Goal: Task Accomplishment & Management: Use online tool/utility

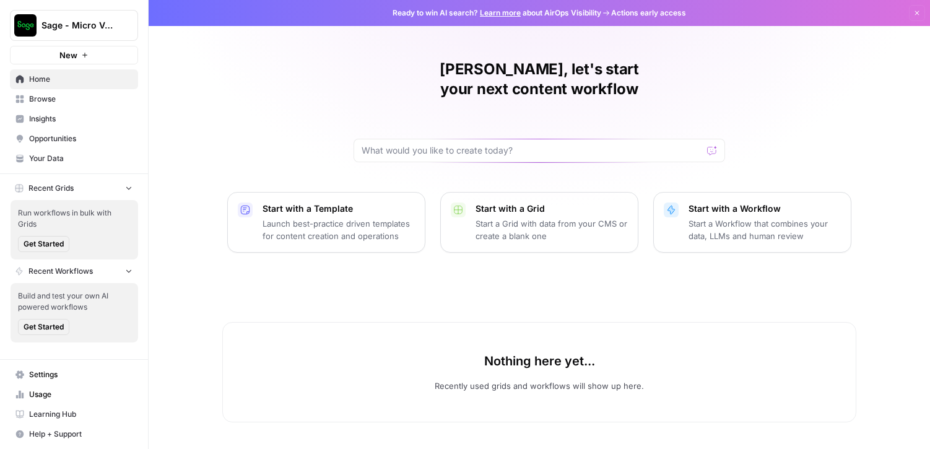
click at [60, 28] on span "Sage - Micro Verticals" at bounding box center [78, 25] width 75 height 12
click at [264, 88] on div "Steve, let's start your next content workflow Start with a Template Launch best…" at bounding box center [539, 224] width 781 height 449
click at [56, 98] on span "Browse" at bounding box center [80, 98] width 103 height 11
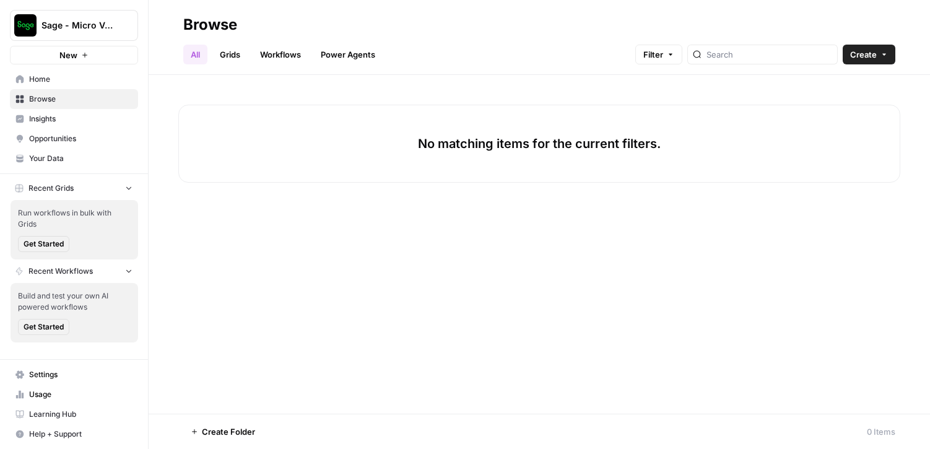
click at [340, 56] on link "Power Agents" at bounding box center [347, 55] width 69 height 20
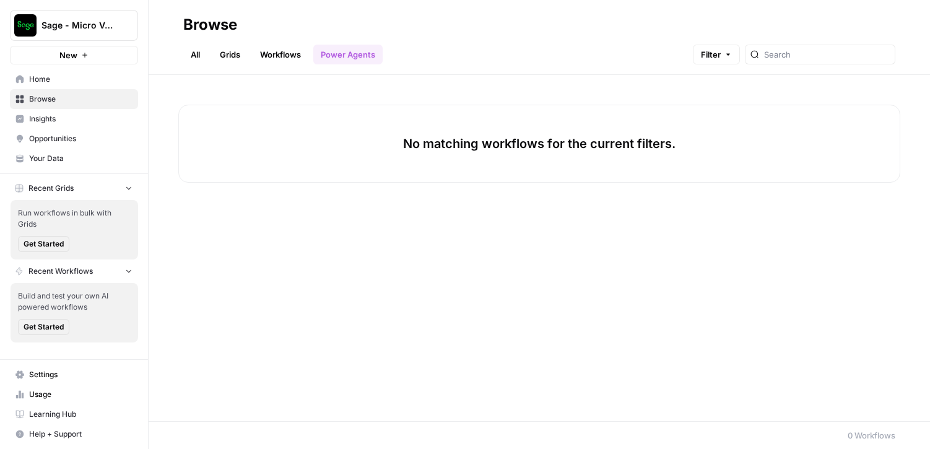
click at [282, 52] on link "Workflows" at bounding box center [281, 55] width 56 height 20
click at [194, 56] on link "All" at bounding box center [195, 55] width 24 height 20
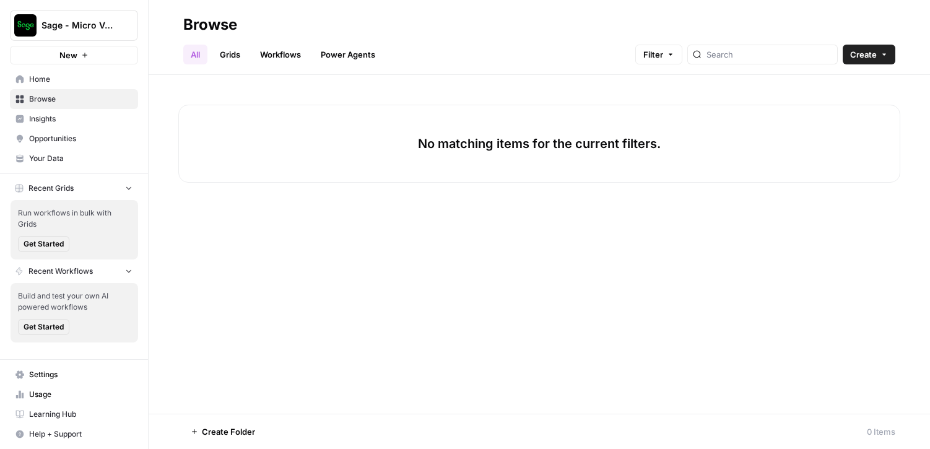
click at [40, 79] on span "Home" at bounding box center [80, 79] width 103 height 11
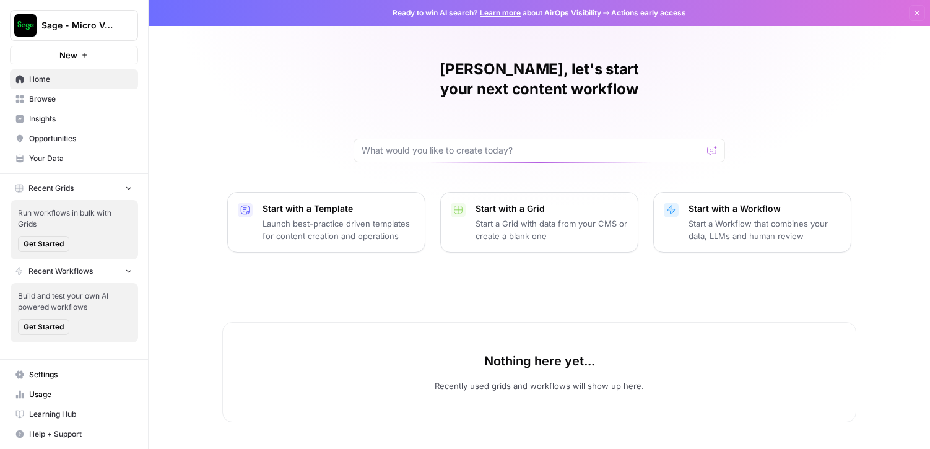
click at [79, 56] on button "New" at bounding box center [74, 55] width 128 height 19
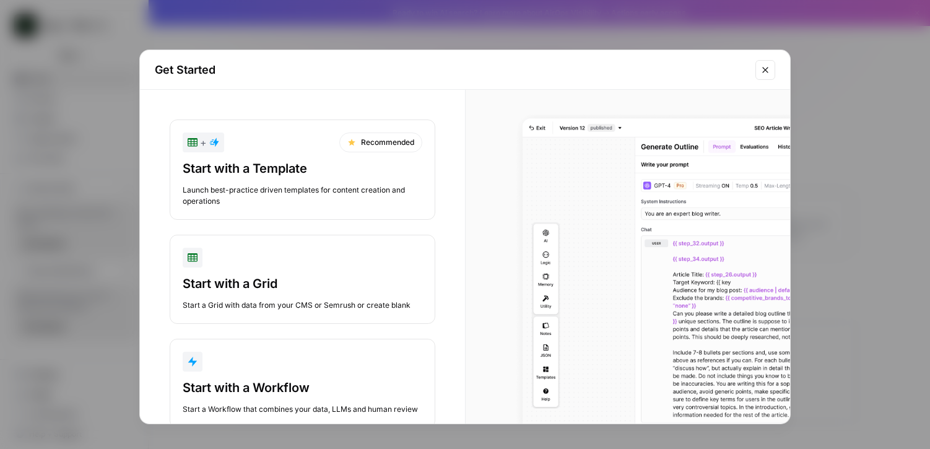
scroll to position [45, 0]
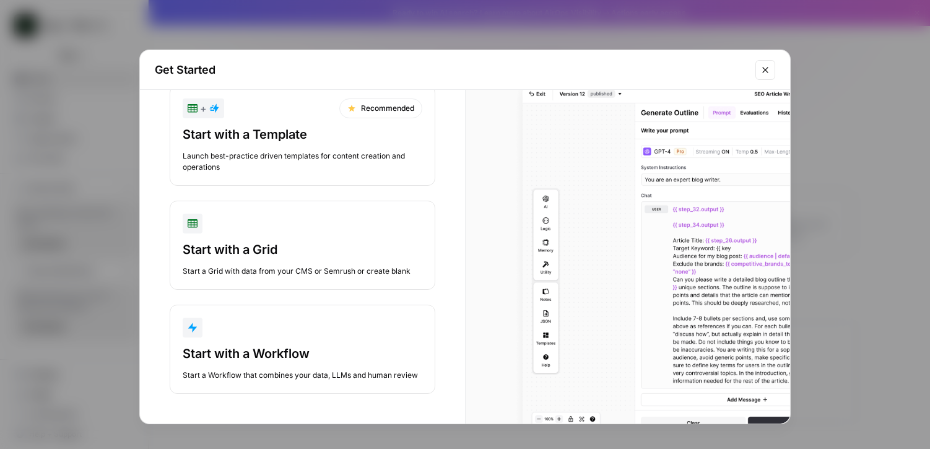
click at [305, 345] on div "Start with a Workflow" at bounding box center [303, 353] width 240 height 17
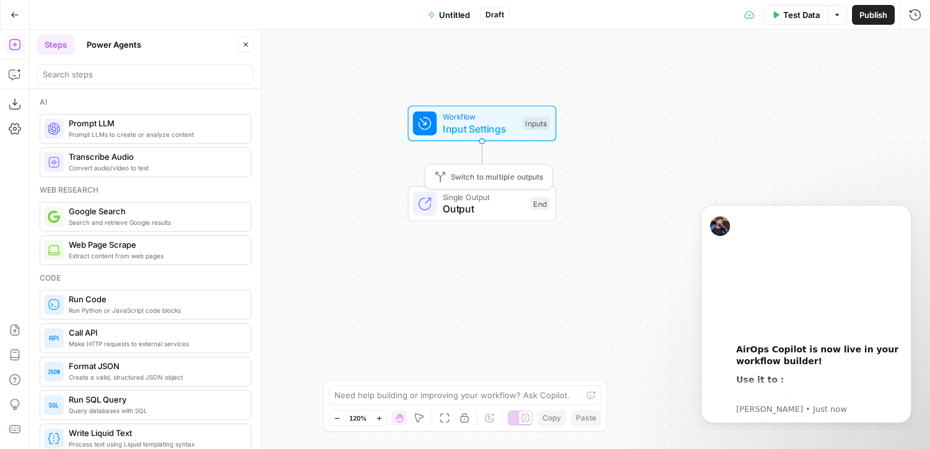
click at [443, 209] on span "Output" at bounding box center [484, 208] width 82 height 15
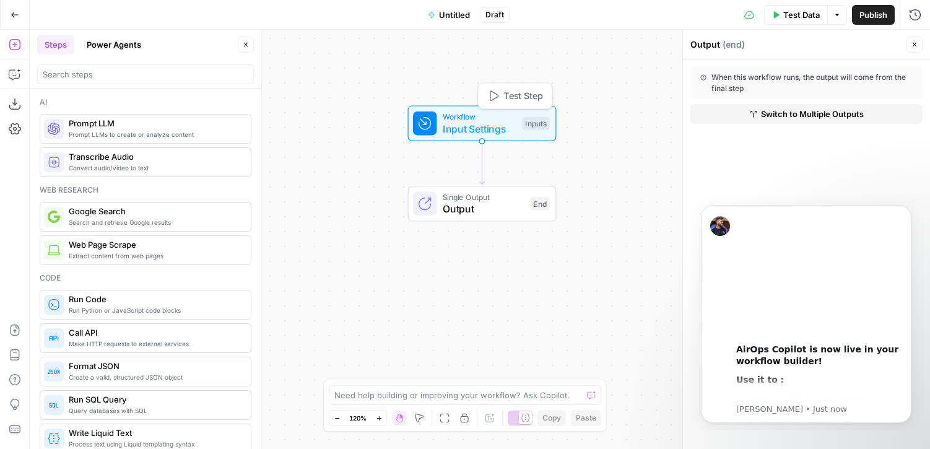
click at [480, 129] on span "Input Settings" at bounding box center [480, 128] width 74 height 15
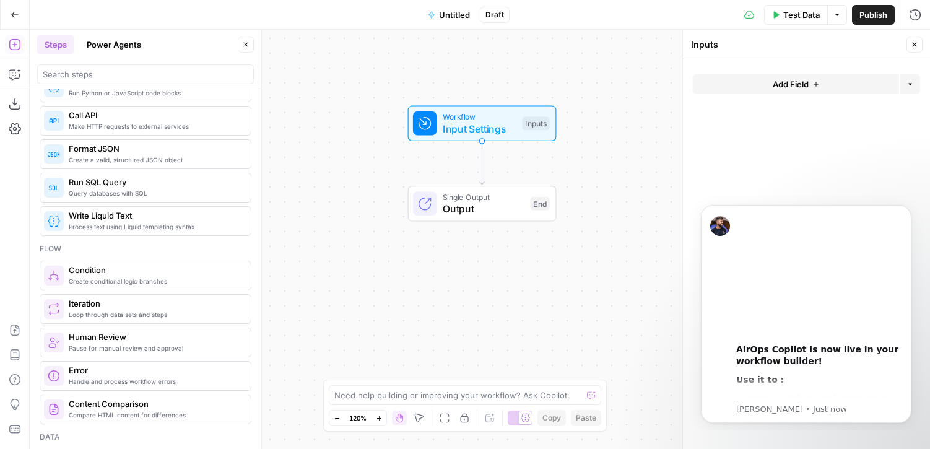
scroll to position [219, 0]
click at [382, 394] on textarea at bounding box center [458, 395] width 248 height 12
click at [474, 127] on span "Input Settings" at bounding box center [480, 128] width 74 height 15
click at [493, 97] on icon "button" at bounding box center [493, 96] width 12 height 12
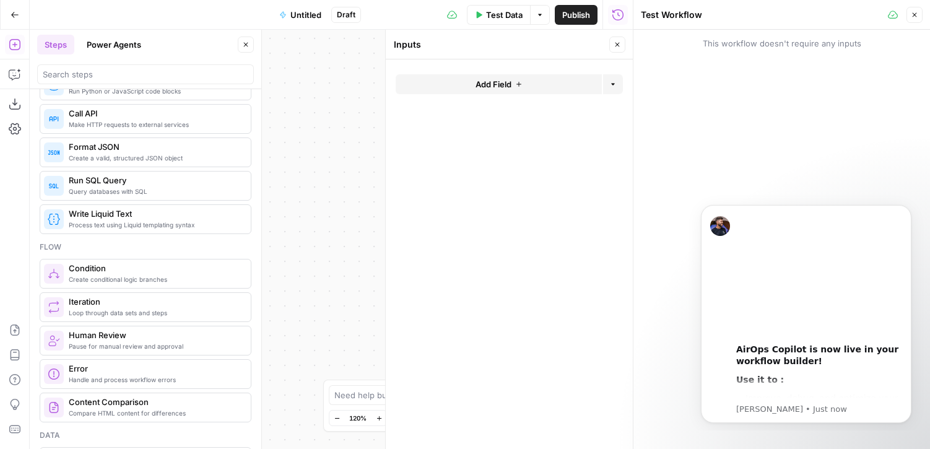
click at [613, 46] on icon "button" at bounding box center [616, 44] width 7 height 7
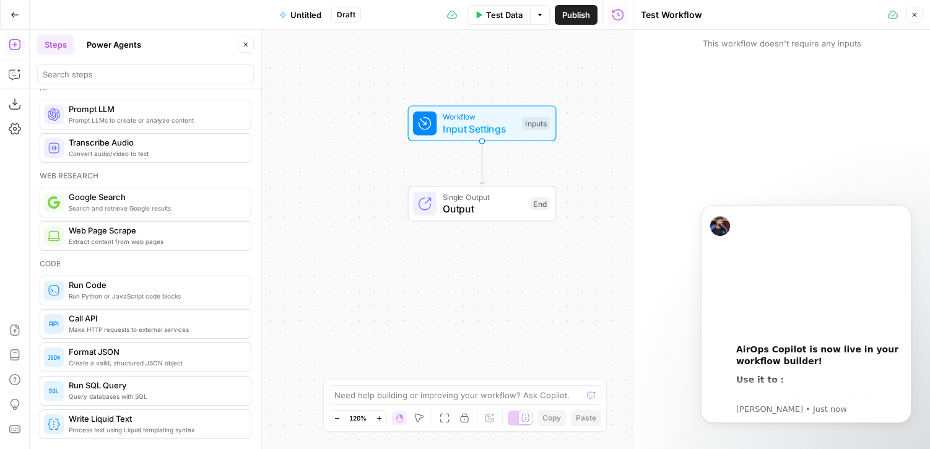
scroll to position [0, 0]
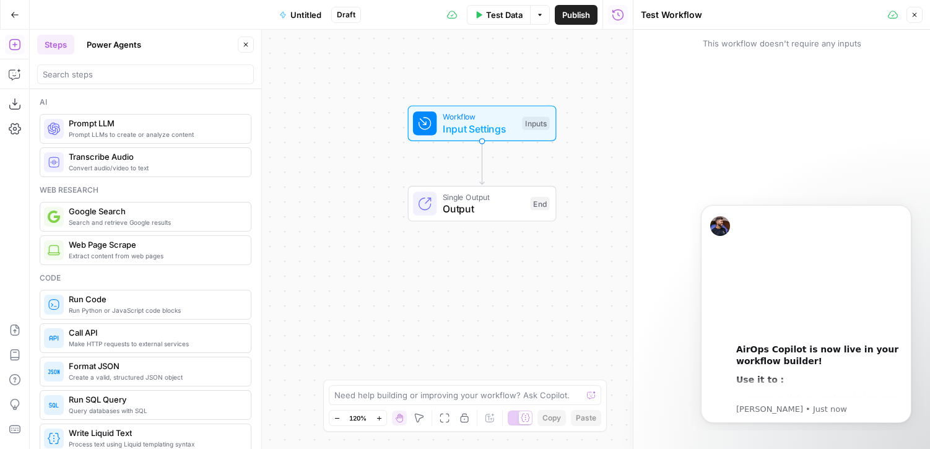
click at [131, 134] on span "Prompt LLMs to create or analyze content" at bounding box center [155, 134] width 172 height 10
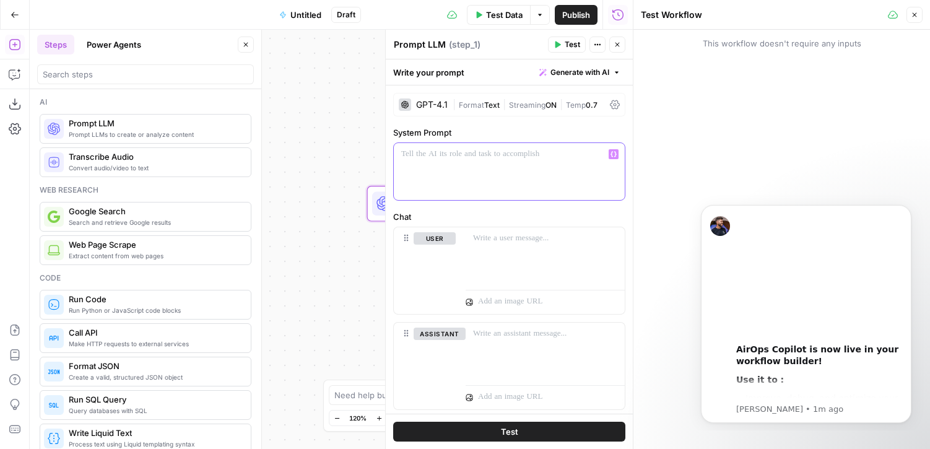
click at [449, 164] on div at bounding box center [509, 171] width 231 height 57
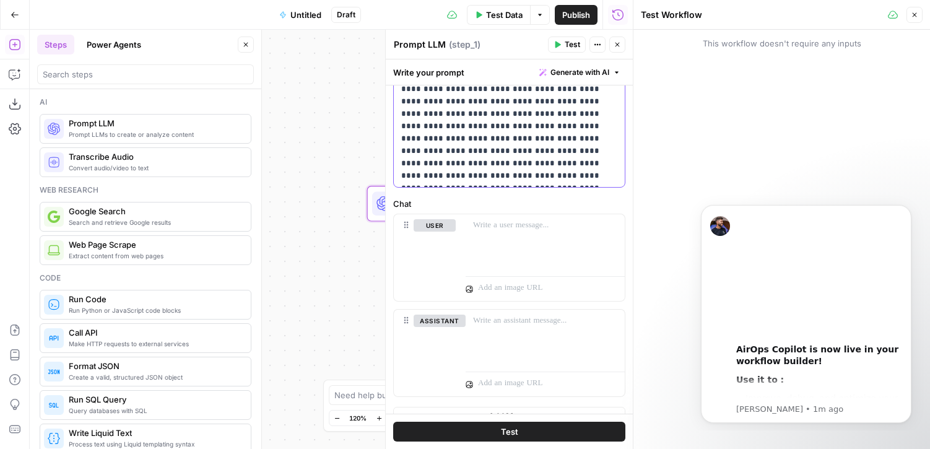
scroll to position [443, 0]
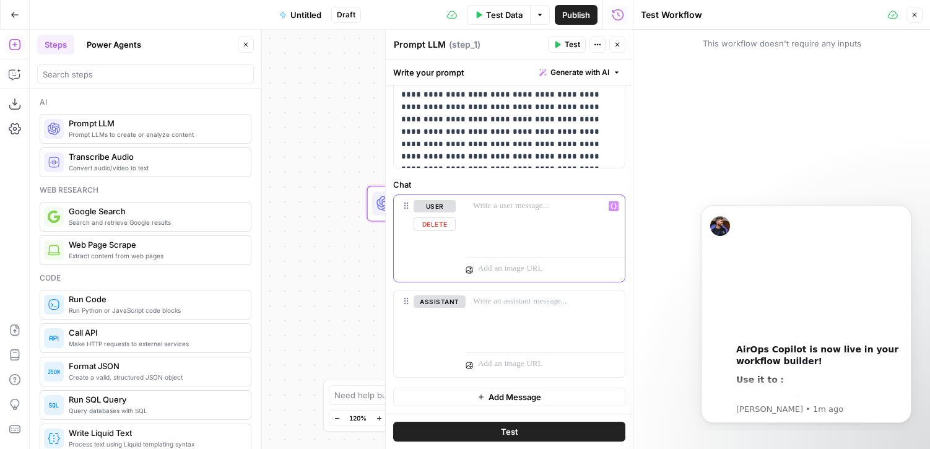
click at [517, 212] on div at bounding box center [544, 223] width 159 height 57
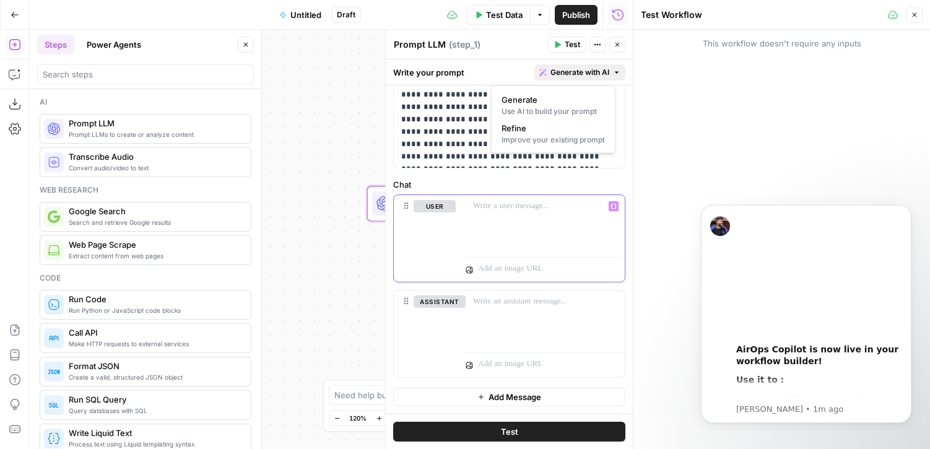
click at [613, 72] on icon "button" at bounding box center [616, 72] width 7 height 7
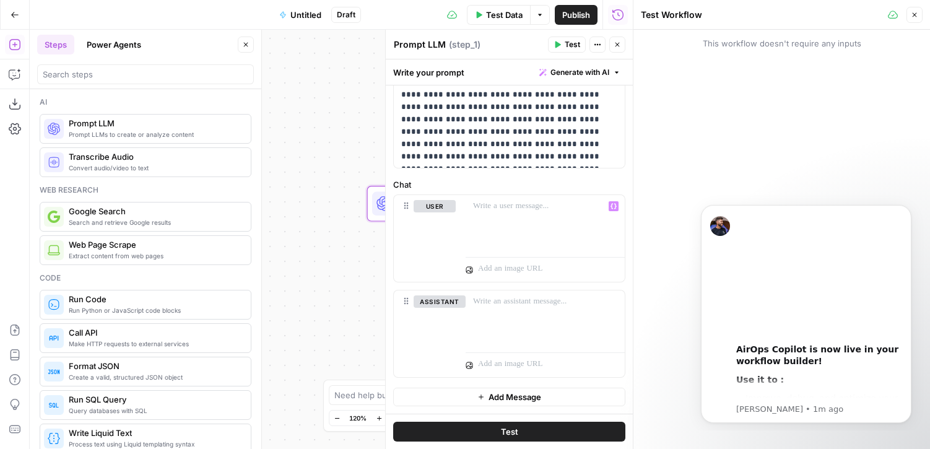
click at [613, 72] on icon "button" at bounding box center [616, 72] width 7 height 7
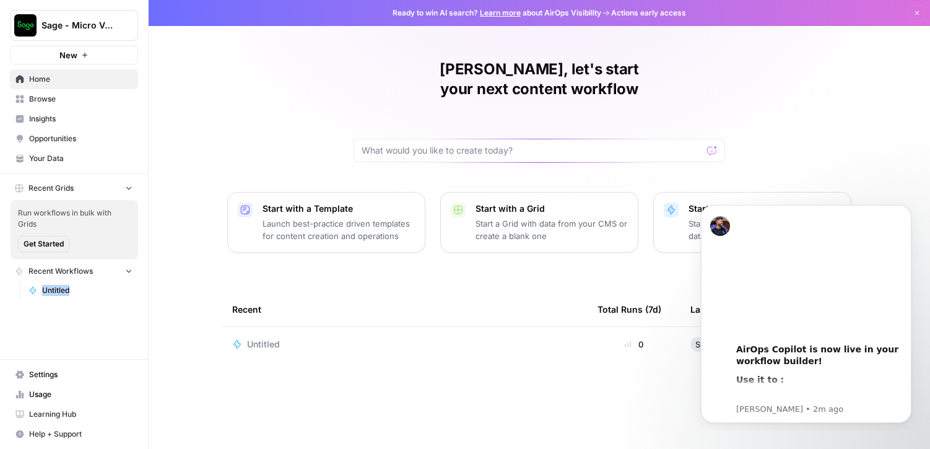
click at [101, 288] on span "Untitled" at bounding box center [87, 290] width 90 height 11
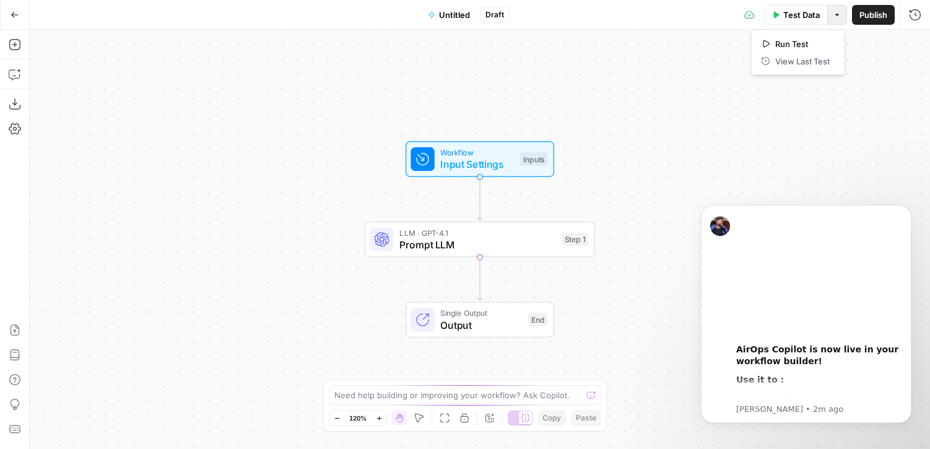
click at [839, 19] on button "Options" at bounding box center [837, 15] width 20 height 20
click at [895, 113] on div "Workflow Input Settings Inputs LLM · GPT-4.1 Prompt LLM Step 1 Single Output Ou…" at bounding box center [480, 239] width 900 height 419
click at [504, 215] on icon "button" at bounding box center [502, 211] width 11 height 11
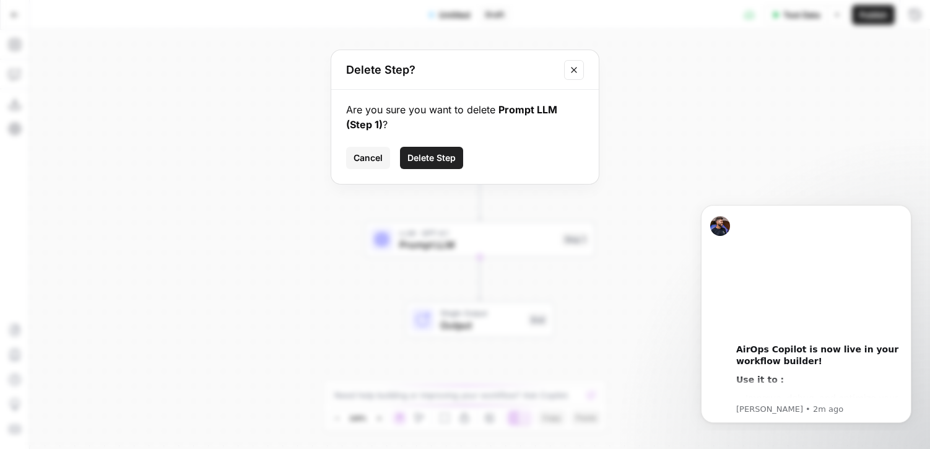
click at [446, 155] on span "Delete Step" at bounding box center [431, 158] width 48 height 12
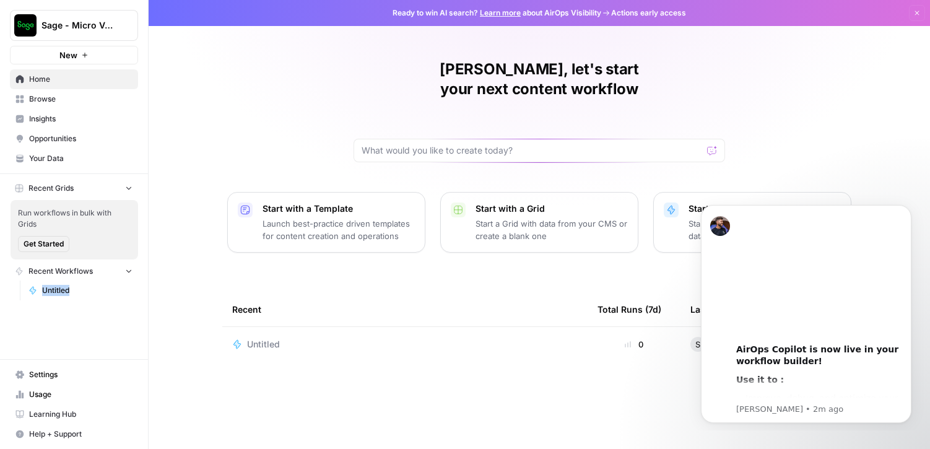
click at [125, 189] on icon "button" at bounding box center [128, 187] width 9 height 9
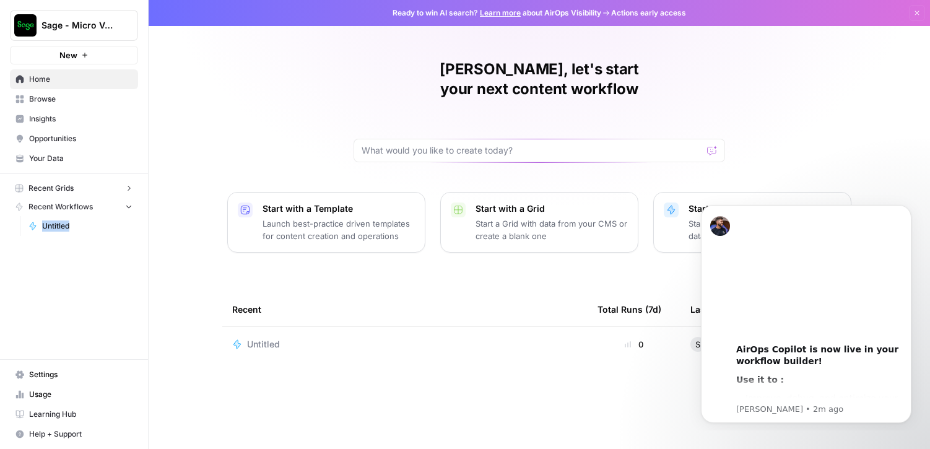
click at [64, 207] on span "Recent Workflows" at bounding box center [60, 206] width 64 height 11
click at [46, 98] on span "Browse" at bounding box center [80, 98] width 103 height 11
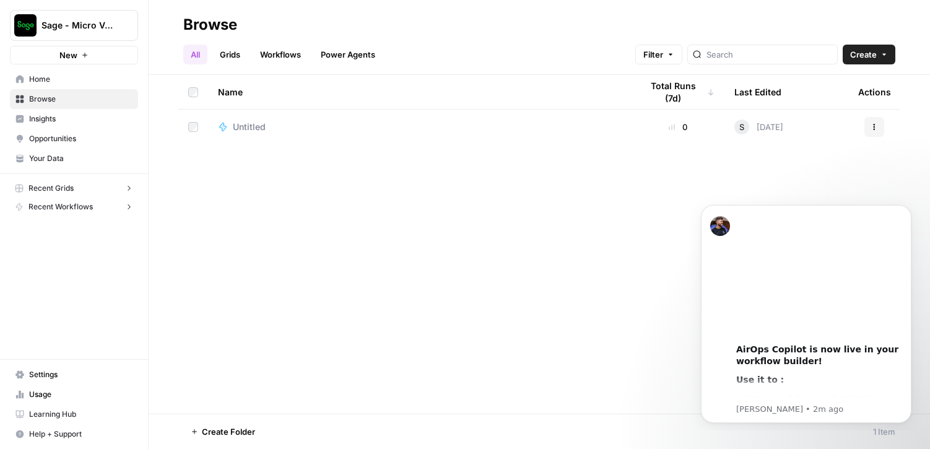
click at [871, 123] on button "Actions" at bounding box center [874, 127] width 20 height 20
drag, startPoint x: 800, startPoint y: 236, endPoint x: 613, endPoint y: 254, distance: 187.1
click at [682, 254] on html "00:00 AirOps Copilot is now live in your workflow builder! Use it to : Improve,…" at bounding box center [806, 312] width 248 height 236
click at [905, 209] on icon "Dismiss notification" at bounding box center [907, 208] width 7 height 7
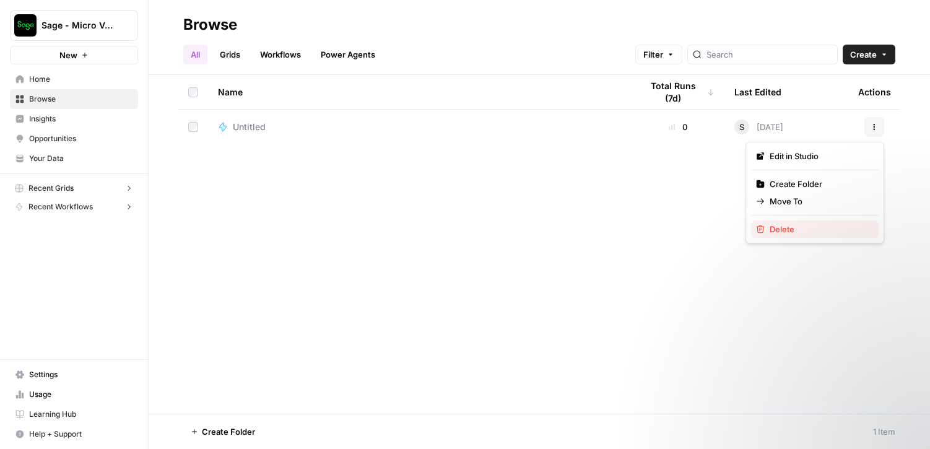
click at [800, 230] on span "Delete" at bounding box center [818, 229] width 99 height 12
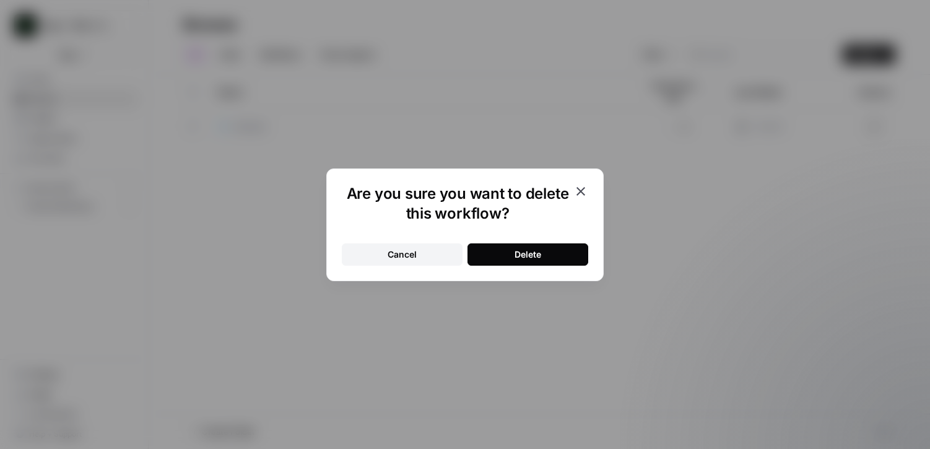
click at [543, 246] on button "Delete" at bounding box center [527, 254] width 121 height 22
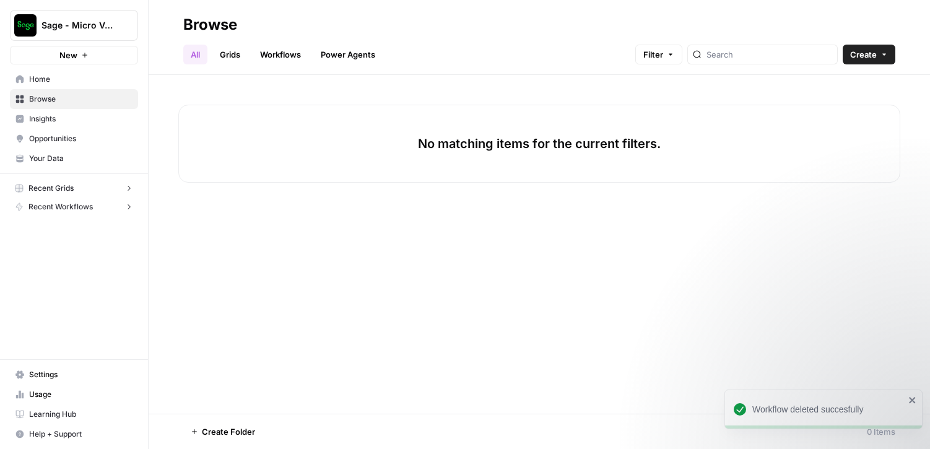
click at [46, 78] on span "Home" at bounding box center [80, 79] width 103 height 11
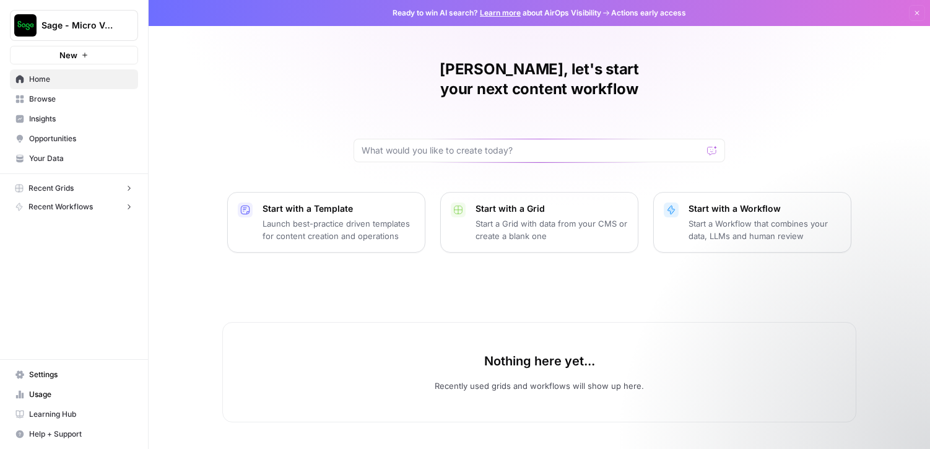
click at [350, 217] on p "Launch best-practice driven templates for content creation and operations" at bounding box center [338, 229] width 152 height 25
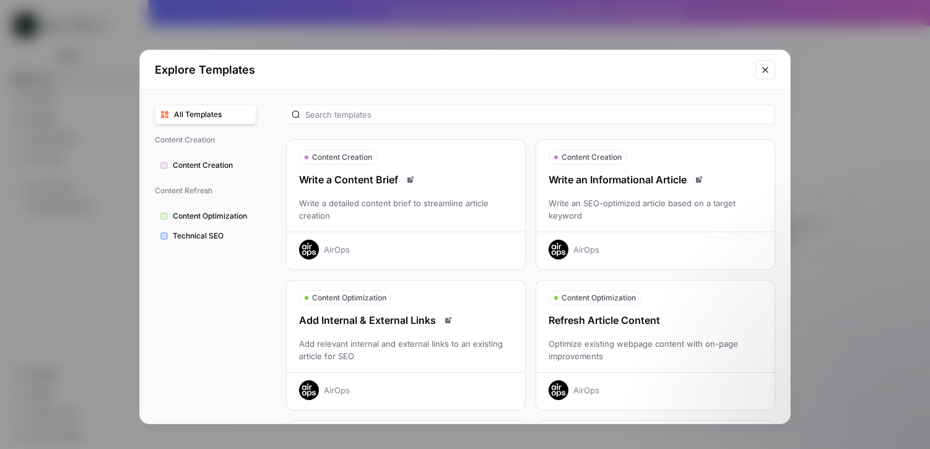
click at [379, 197] on div "Write a detailed content brief to streamline article creation" at bounding box center [406, 209] width 238 height 25
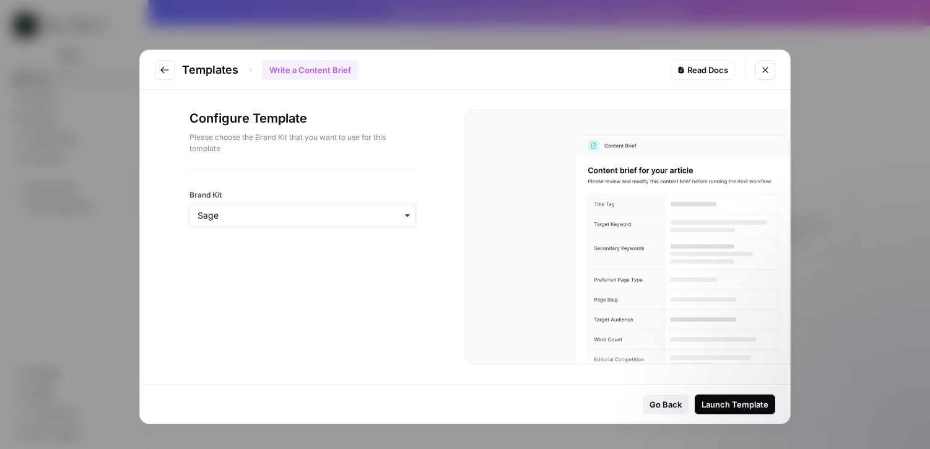
click at [397, 218] on input "Brand Kit" at bounding box center [302, 215] width 210 height 12
click at [727, 403] on div "Launch Template" at bounding box center [734, 404] width 67 height 12
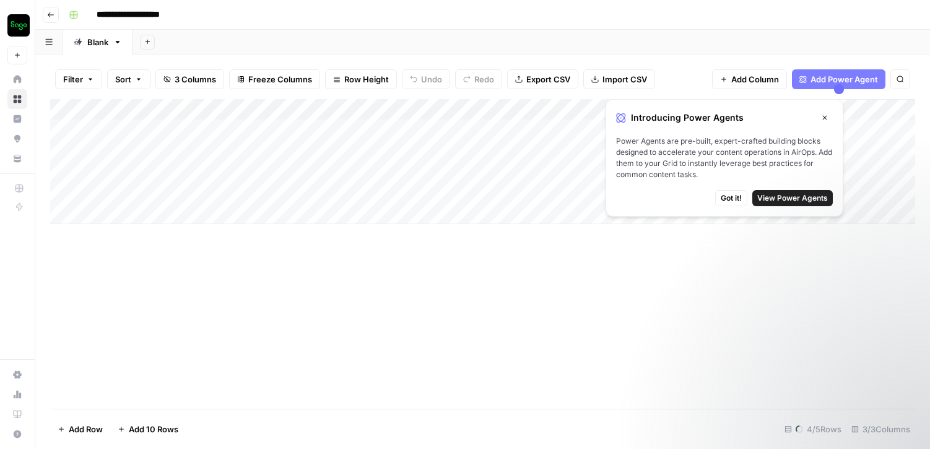
click at [805, 199] on span "View Power Agents" at bounding box center [792, 197] width 71 height 11
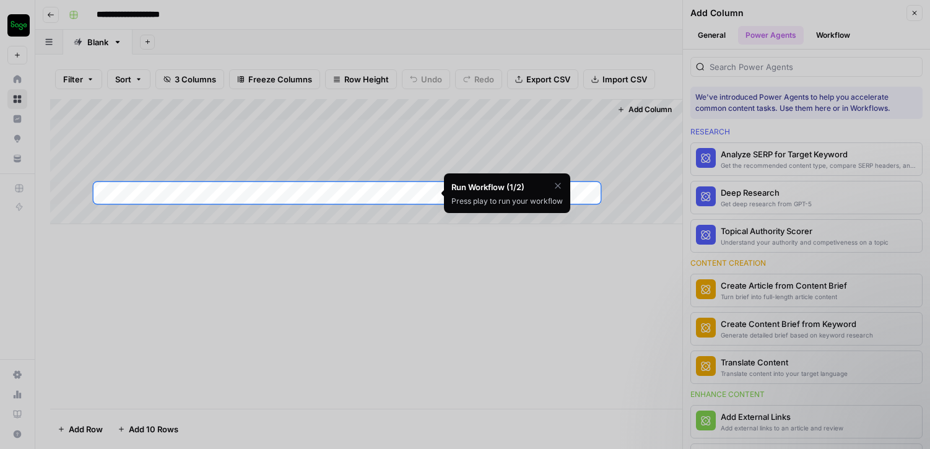
click at [558, 186] on icon "button" at bounding box center [558, 186] width 6 height 6
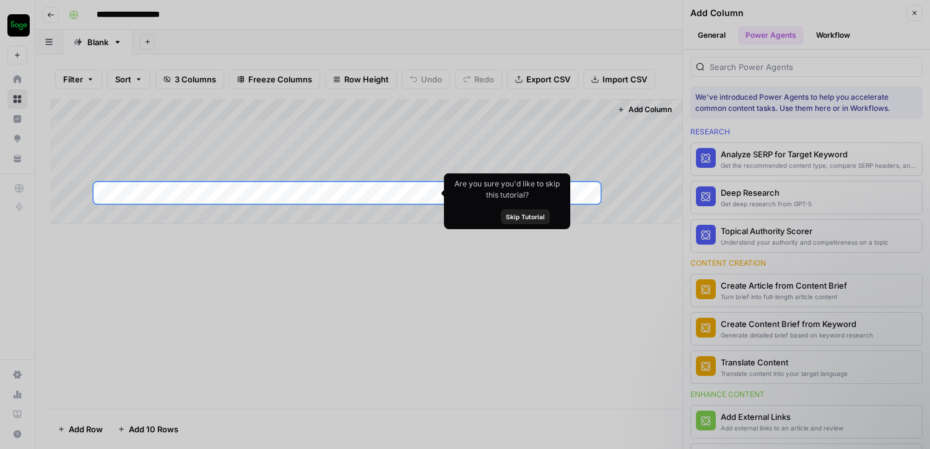
click at [620, 207] on div at bounding box center [465, 428] width 930 height 449
click at [264, 192] on div "Add Column" at bounding box center [482, 161] width 865 height 125
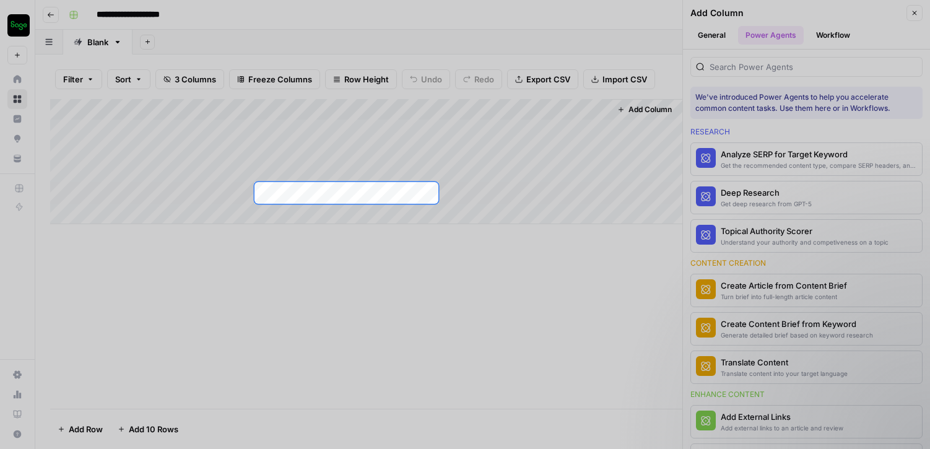
click at [264, 192] on div "Add Column" at bounding box center [482, 161] width 865 height 125
click at [426, 190] on div at bounding box center [346, 192] width 185 height 23
click at [306, 196] on div at bounding box center [346, 192] width 185 height 23
click at [269, 194] on div at bounding box center [346, 192] width 185 height 23
click at [431, 191] on div at bounding box center [346, 192] width 185 height 23
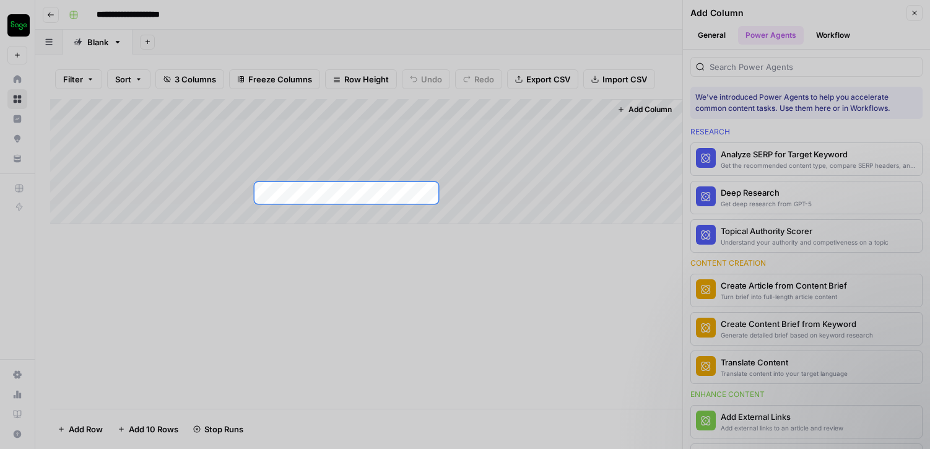
click at [426, 192] on div at bounding box center [346, 192] width 185 height 23
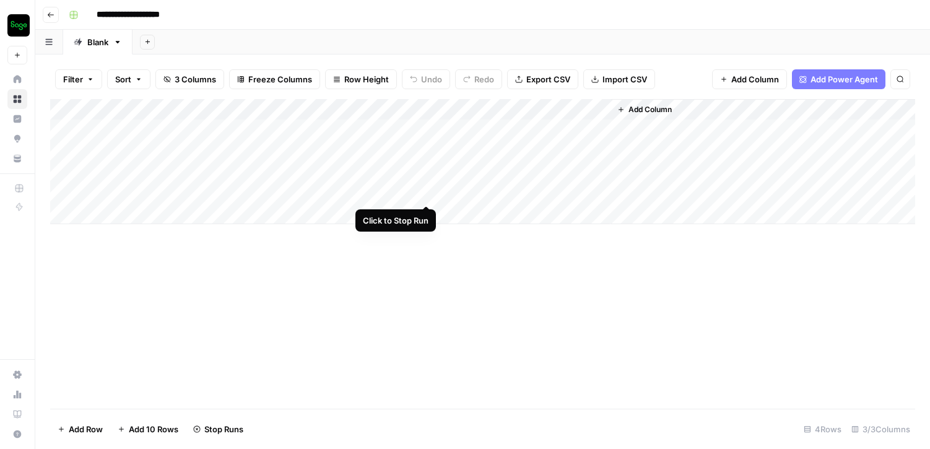
click at [425, 192] on div "Add Column" at bounding box center [482, 161] width 865 height 125
click at [266, 171] on div "Add Column" at bounding box center [482, 161] width 865 height 125
click at [201, 191] on div "Add Column" at bounding box center [482, 161] width 865 height 125
click at [821, 80] on span "Add Power Agent" at bounding box center [843, 79] width 67 height 12
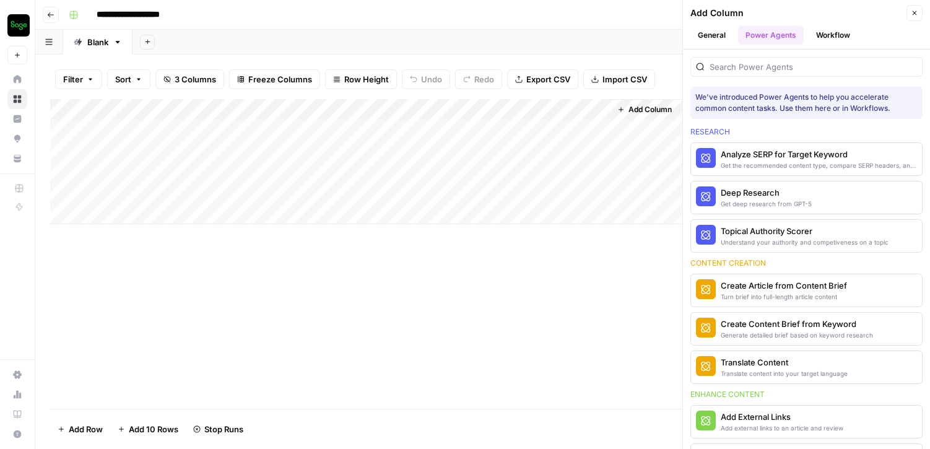
click at [721, 35] on button "General" at bounding box center [711, 35] width 43 height 19
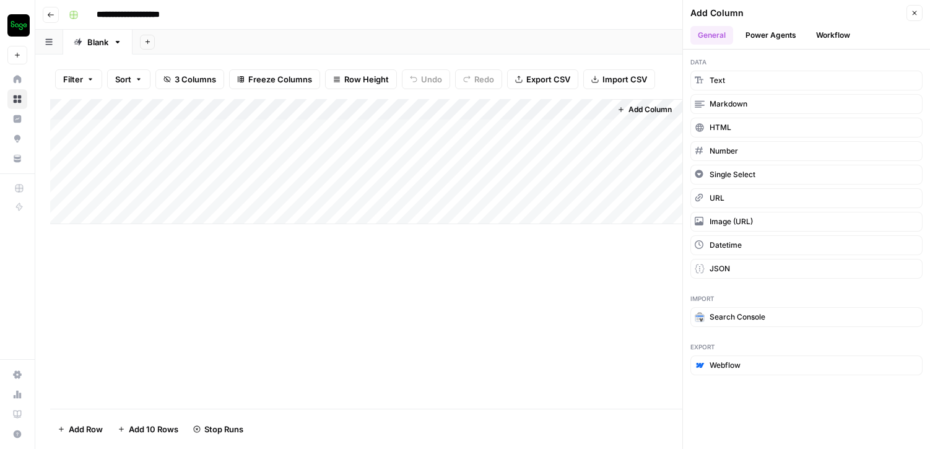
click at [764, 34] on button "Power Agents" at bounding box center [771, 35] width 66 height 19
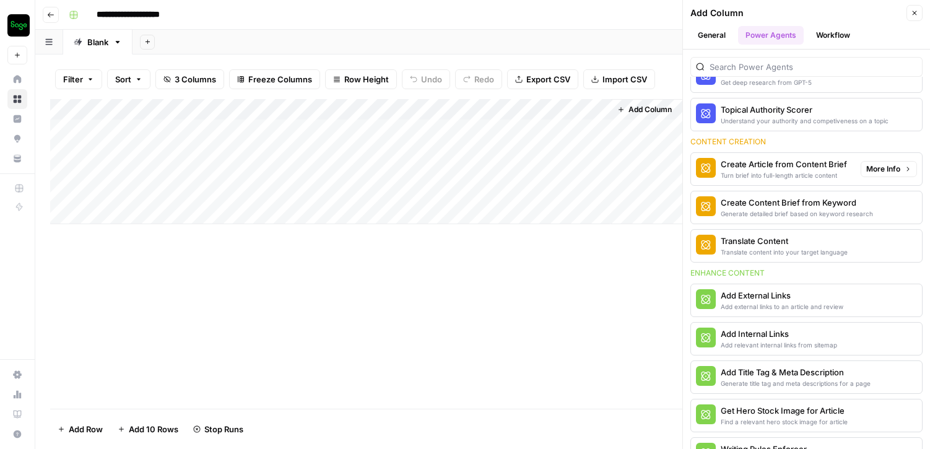
scroll to position [122, 0]
click at [774, 170] on div "Turn brief into full-length article content" at bounding box center [783, 175] width 126 height 10
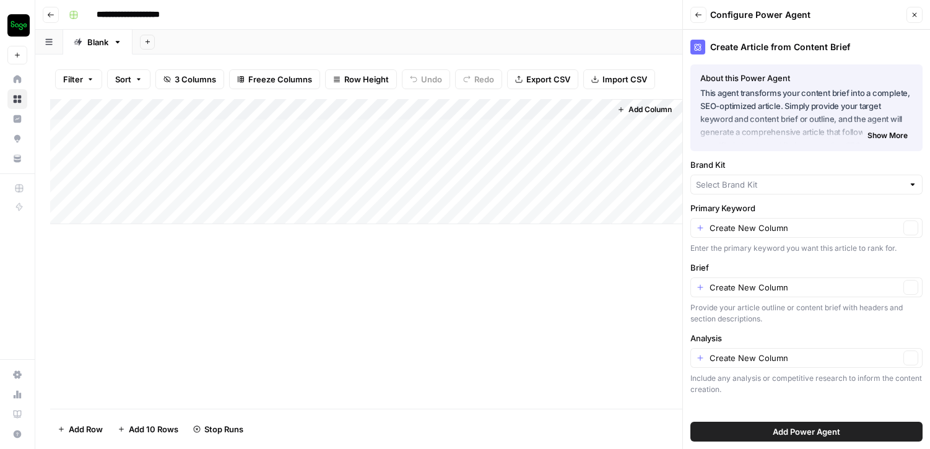
type input "Sage"
click at [782, 291] on input "Brief" at bounding box center [804, 288] width 190 height 12
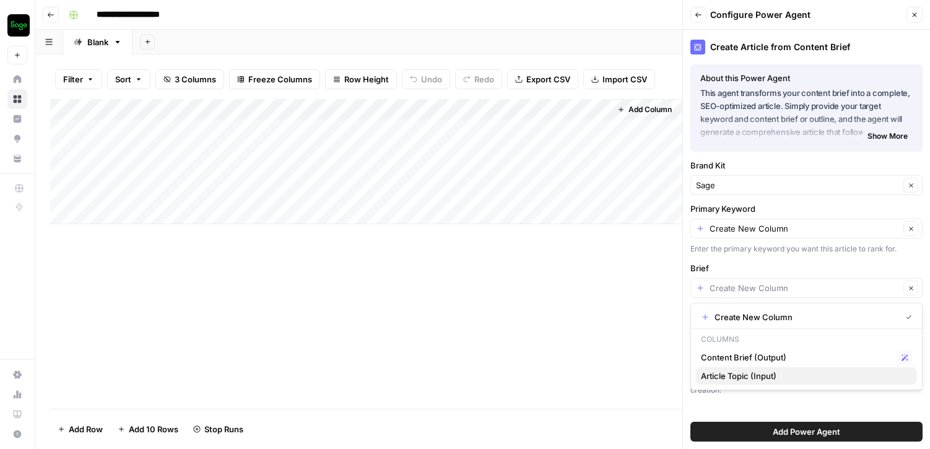
click at [749, 372] on span "Article Topic (Input)" at bounding box center [804, 376] width 206 height 12
type input "Article Topic (Input)"
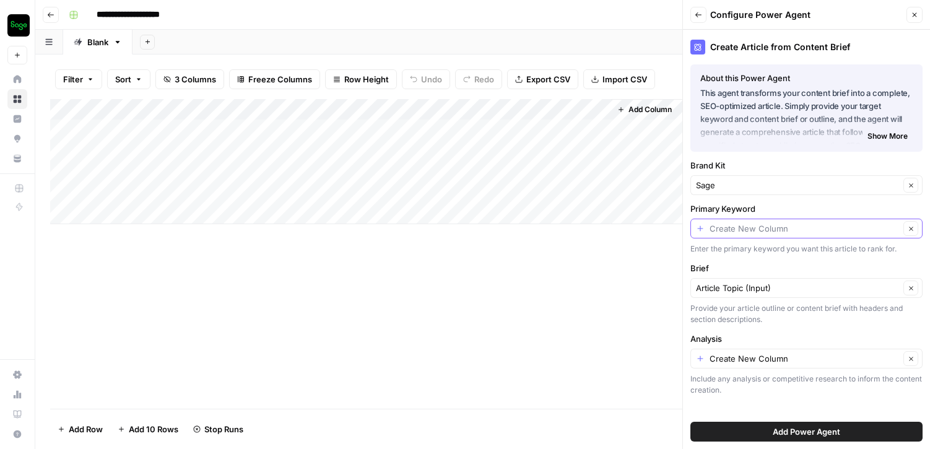
click at [769, 228] on input "Primary Keyword" at bounding box center [804, 228] width 190 height 12
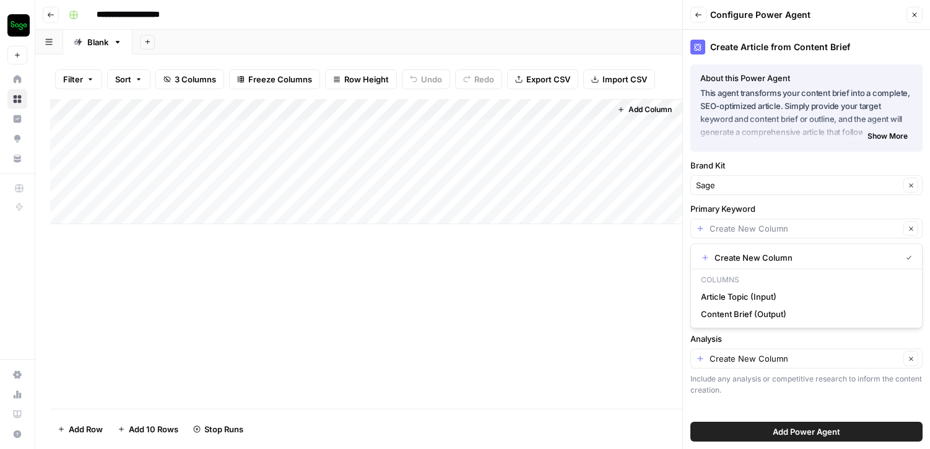
type input "Create New Column"
click at [676, 263] on div "Add Column" at bounding box center [482, 253] width 865 height 309
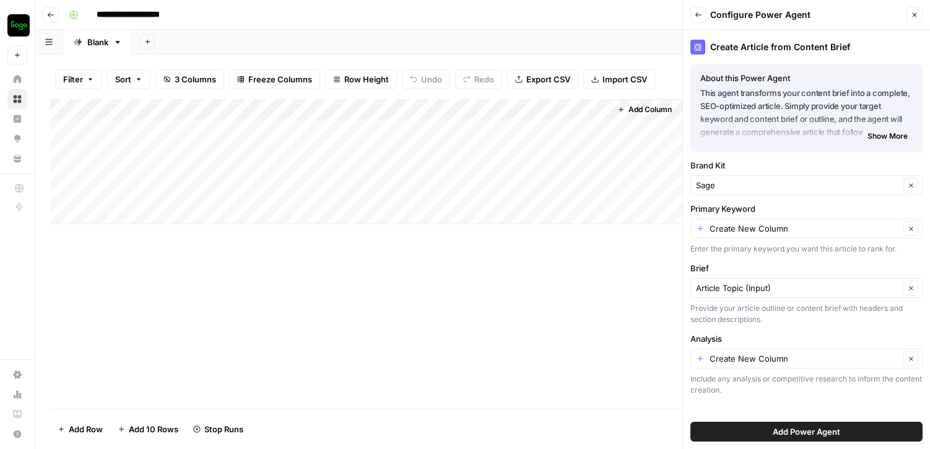
click at [800, 428] on span "Add Power Agent" at bounding box center [805, 431] width 67 height 12
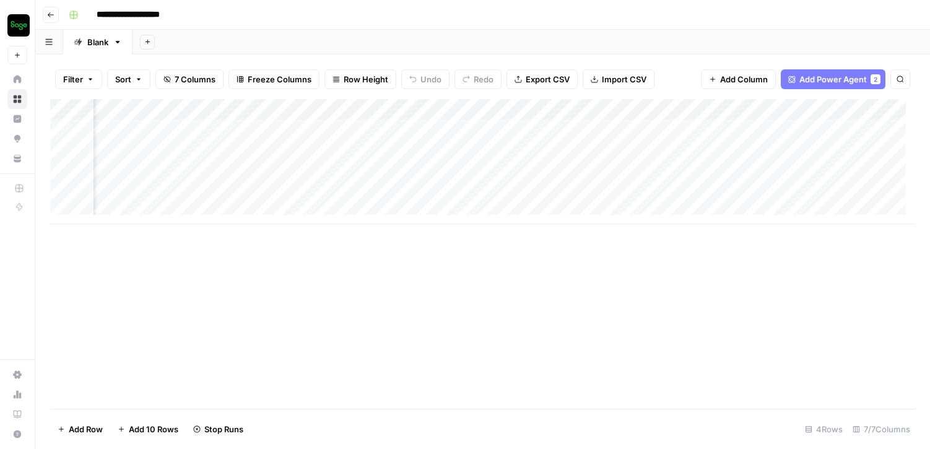
scroll to position [2, 0]
click at [426, 169] on div "Add Column" at bounding box center [482, 161] width 865 height 125
click at [413, 168] on div "Add Column" at bounding box center [482, 161] width 865 height 125
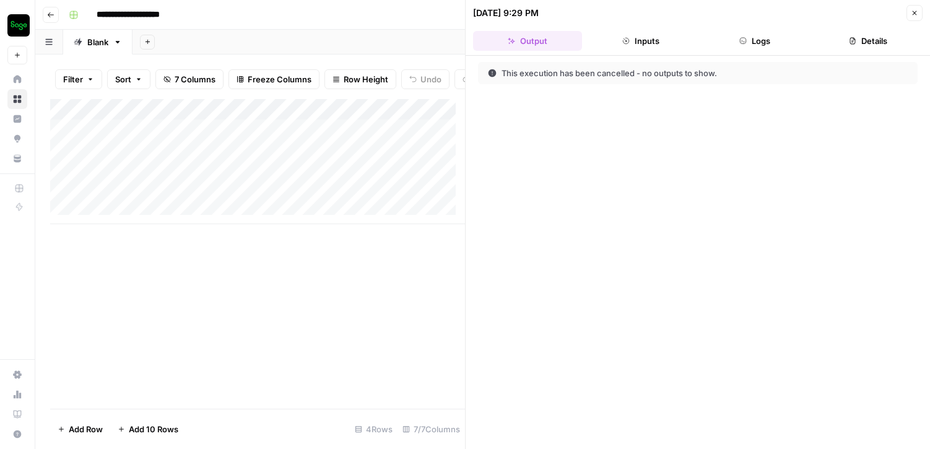
click at [642, 34] on button "Inputs" at bounding box center [641, 41] width 109 height 20
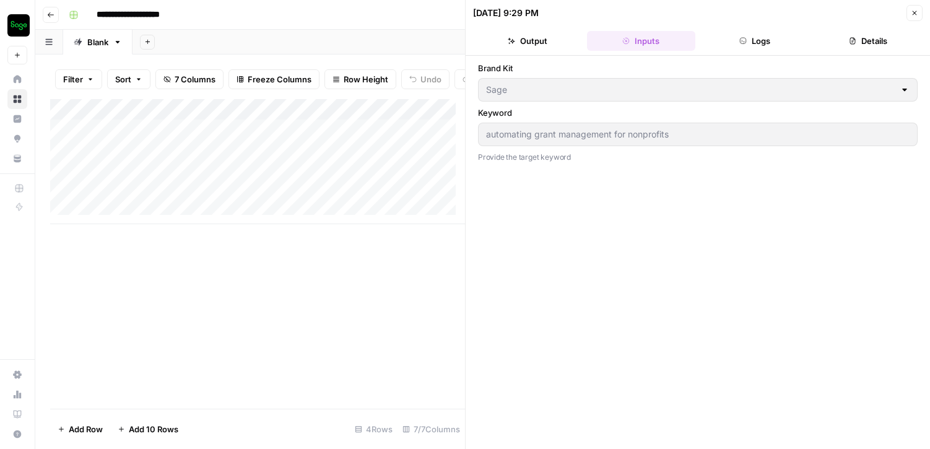
click at [511, 50] on button "Output" at bounding box center [527, 41] width 109 height 20
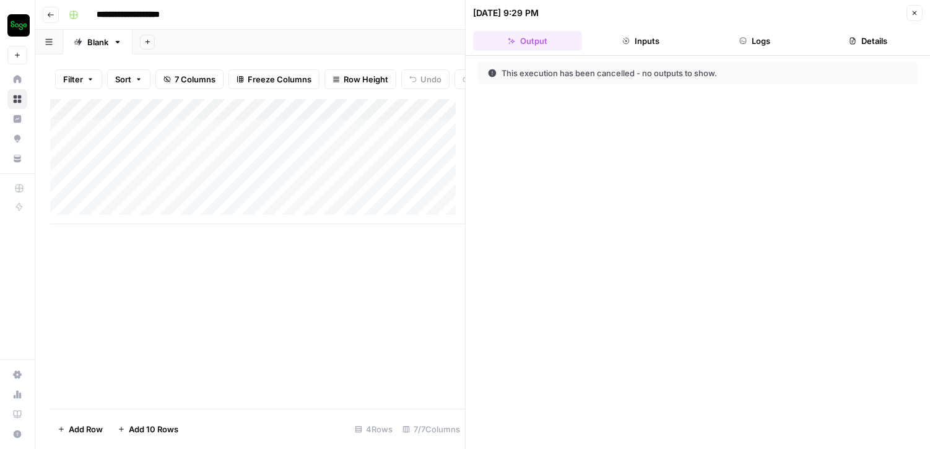
click at [916, 14] on icon "button" at bounding box center [913, 12] width 7 height 7
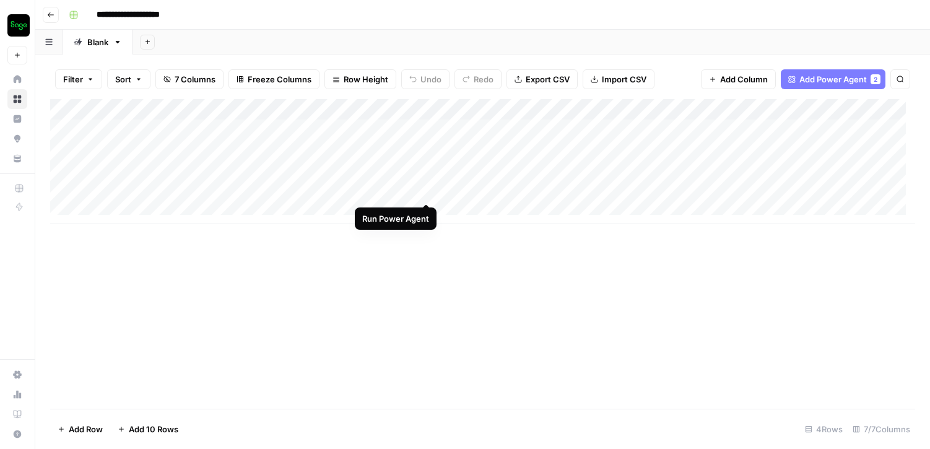
click at [425, 189] on div "Add Column" at bounding box center [482, 161] width 865 height 125
click at [50, 15] on icon "button" at bounding box center [50, 14] width 7 height 7
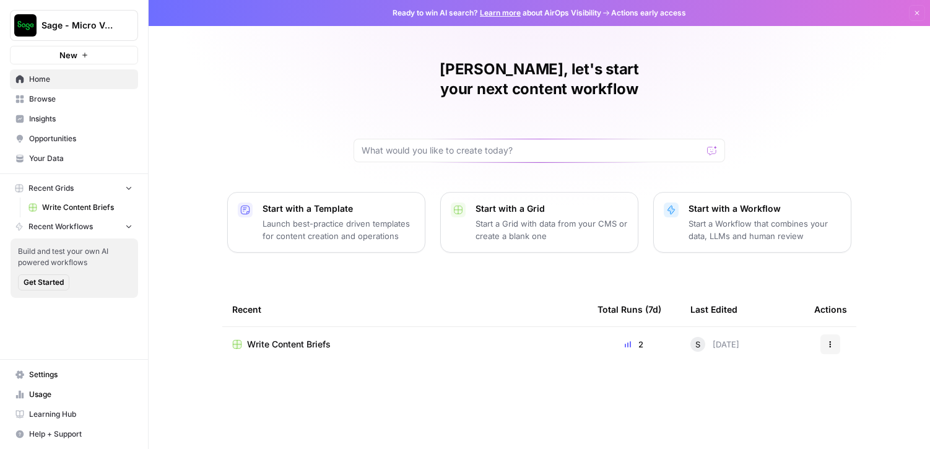
click at [92, 209] on span "Write Content Briefs" at bounding box center [87, 207] width 90 height 11
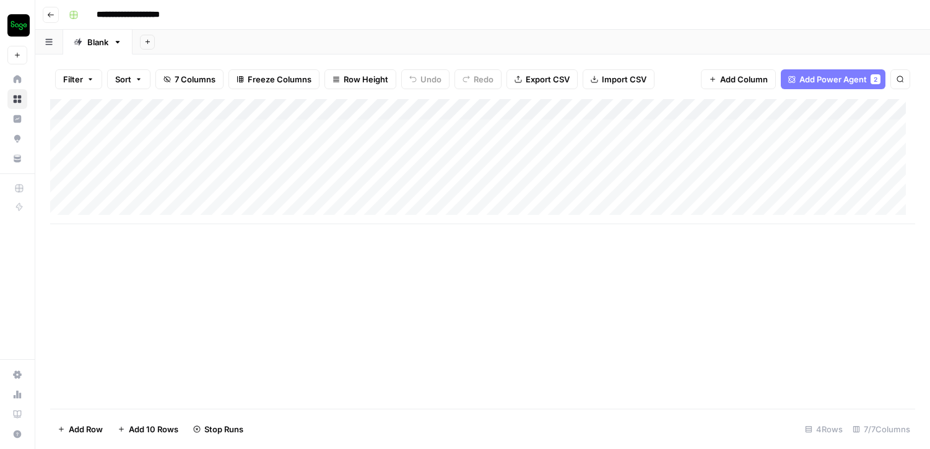
click at [410, 108] on div "Add Column" at bounding box center [482, 161] width 865 height 125
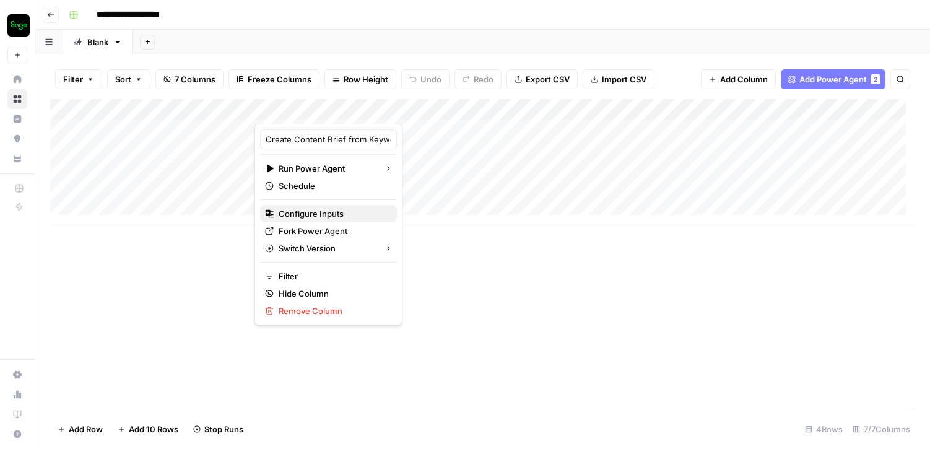
click at [328, 217] on span "Configure Inputs" at bounding box center [333, 213] width 108 height 12
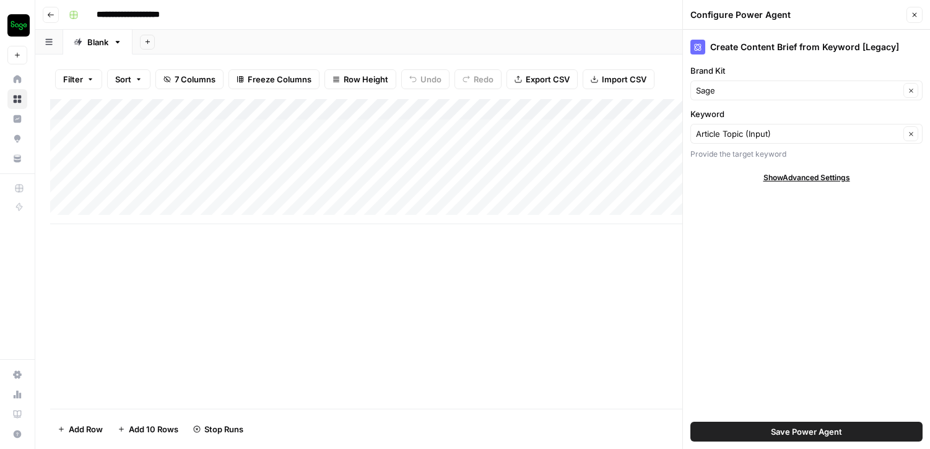
click at [815, 178] on span "Show Advanced Settings" at bounding box center [806, 177] width 87 height 11
click at [911, 14] on icon "button" at bounding box center [913, 14] width 7 height 7
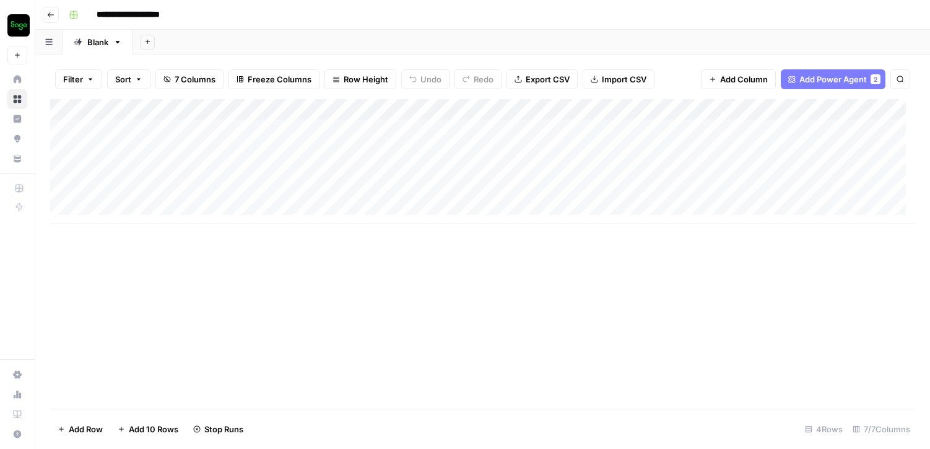
click at [730, 31] on div "Add Sheet" at bounding box center [530, 42] width 797 height 25
click at [120, 41] on icon "button" at bounding box center [117, 42] width 9 height 9
click at [428, 108] on div "Add Column" at bounding box center [482, 161] width 865 height 125
click at [428, 108] on div at bounding box center [513, 111] width 184 height 25
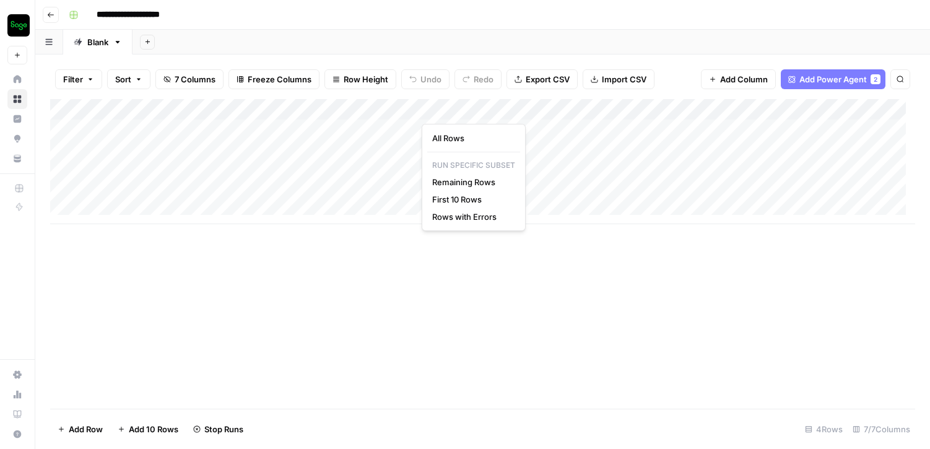
click at [402, 232] on div "Add Column" at bounding box center [482, 253] width 865 height 309
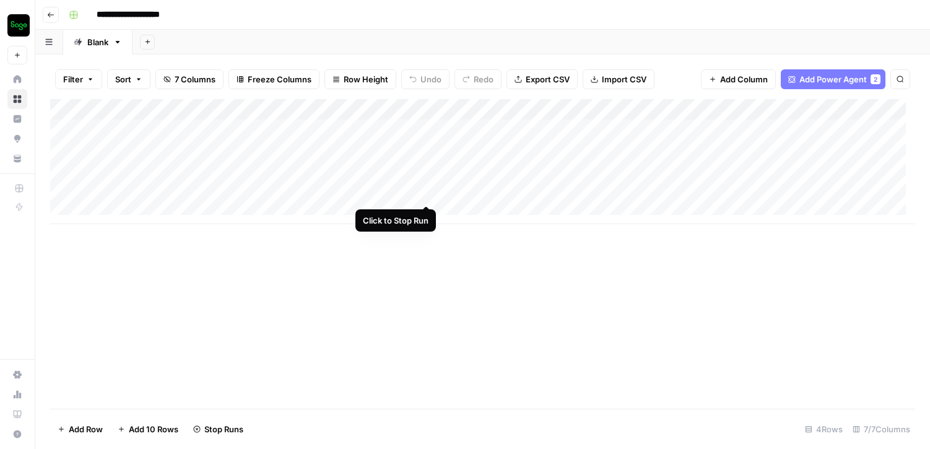
click at [423, 191] on div "Add Column" at bounding box center [482, 161] width 865 height 125
click at [218, 257] on div "Add Column" at bounding box center [482, 253] width 865 height 309
drag, startPoint x: 129, startPoint y: 129, endPoint x: 135, endPoint y: 184, distance: 54.7
click at [135, 184] on div "Add Column" at bounding box center [482, 161] width 865 height 125
click at [149, 186] on div "Add Column" at bounding box center [482, 161] width 865 height 125
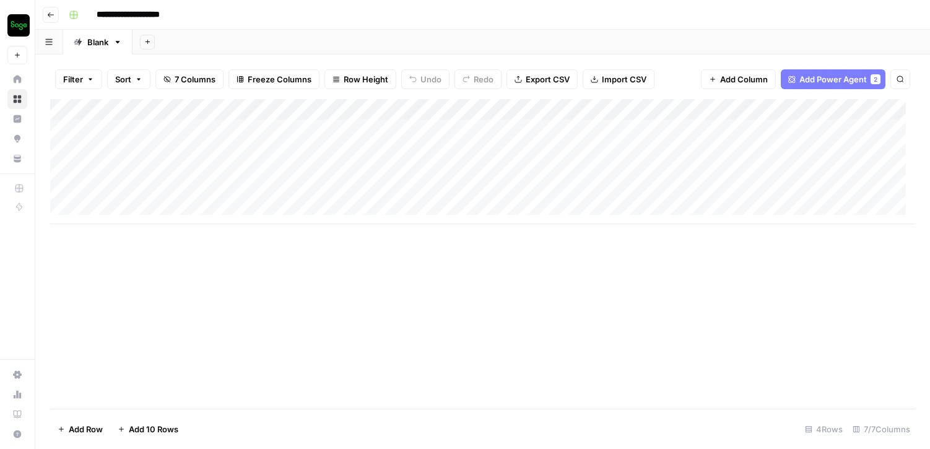
click at [123, 133] on div "Add Column" at bounding box center [482, 161] width 865 height 125
click at [277, 264] on div "Add Column" at bounding box center [482, 253] width 865 height 309
click at [460, 126] on div "Add Column" at bounding box center [482, 161] width 865 height 125
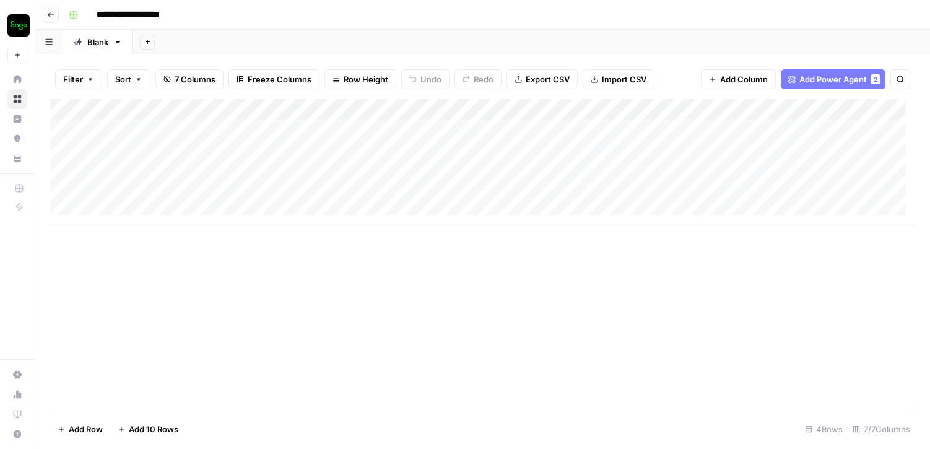
click at [426, 107] on div "Add Column" at bounding box center [482, 161] width 865 height 125
click at [454, 136] on span "All Rows" at bounding box center [471, 138] width 78 height 12
